Goal: Information Seeking & Learning: Learn about a topic

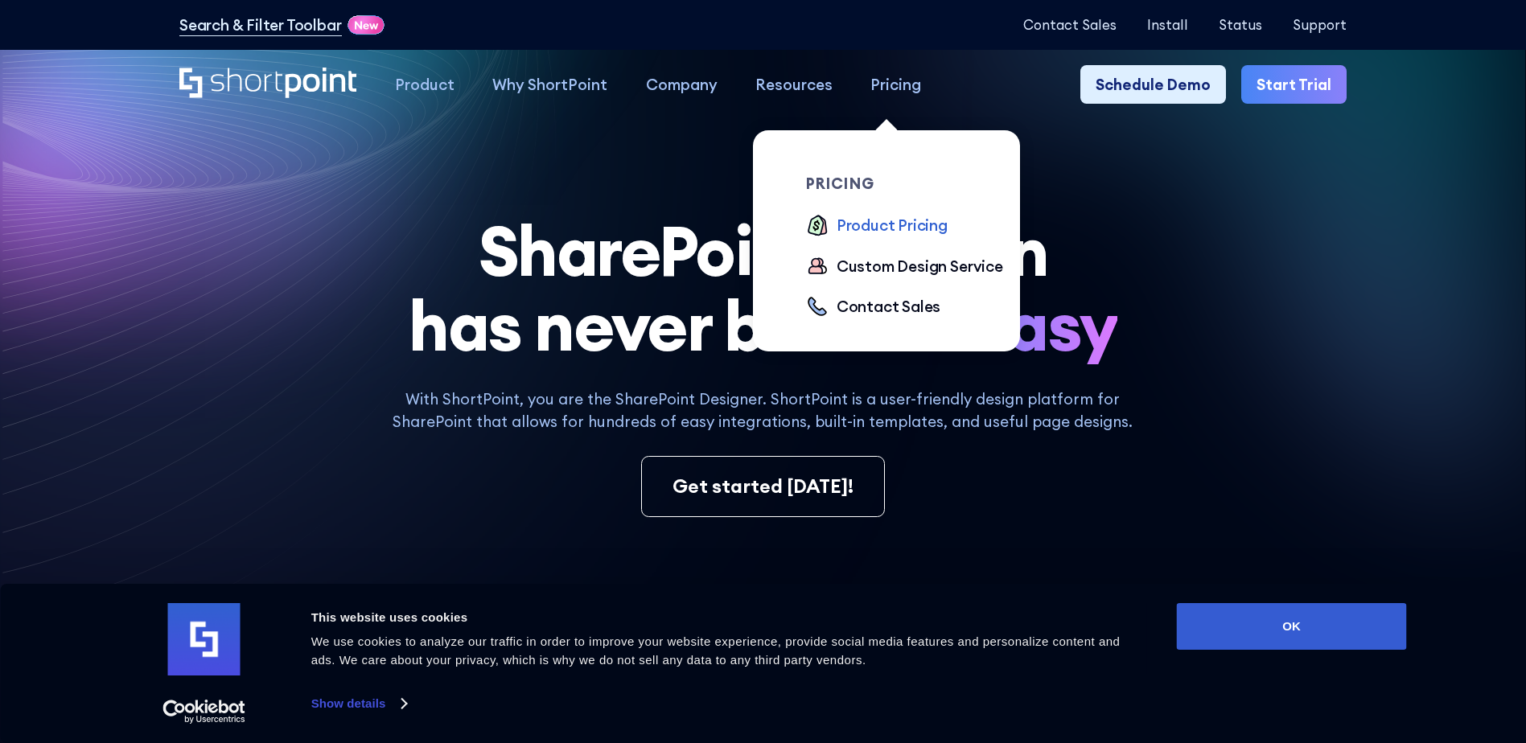
click at [858, 233] on div "Product Pricing" at bounding box center [892, 225] width 111 height 23
